Goal: Use online tool/utility: Utilize a website feature to perform a specific function

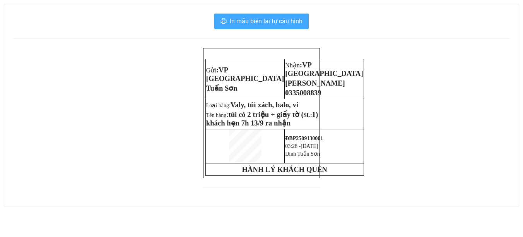
click at [269, 24] on span "In mẫu biên lai tự cấu hình" at bounding box center [266, 21] width 73 height 10
